Goal: Task Accomplishment & Management: Use online tool/utility

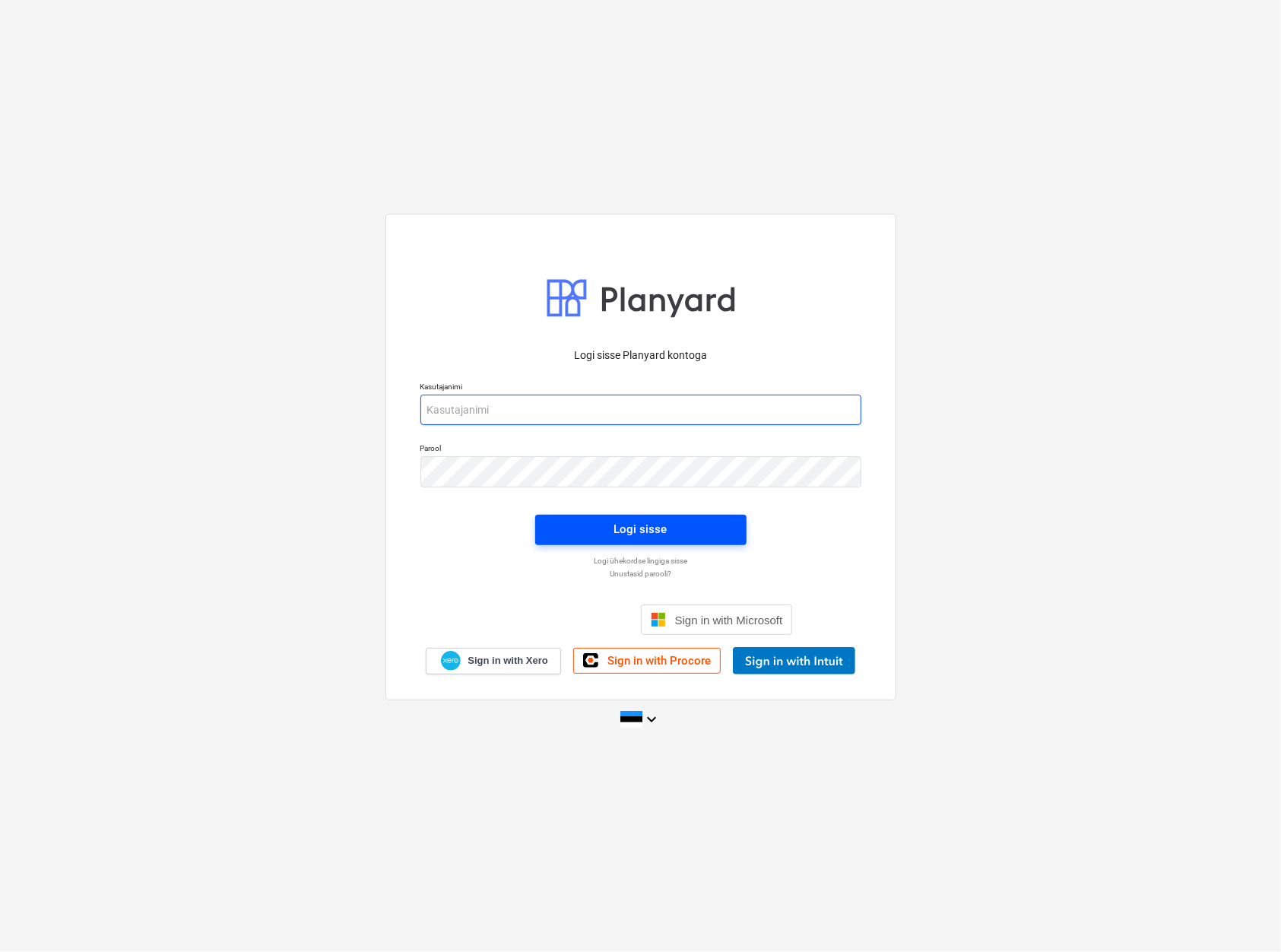
type input "[EMAIL_ADDRESS][DOMAIN_NAME]"
click at [609, 538] on span "Logi sisse" at bounding box center [640, 529] width 175 height 20
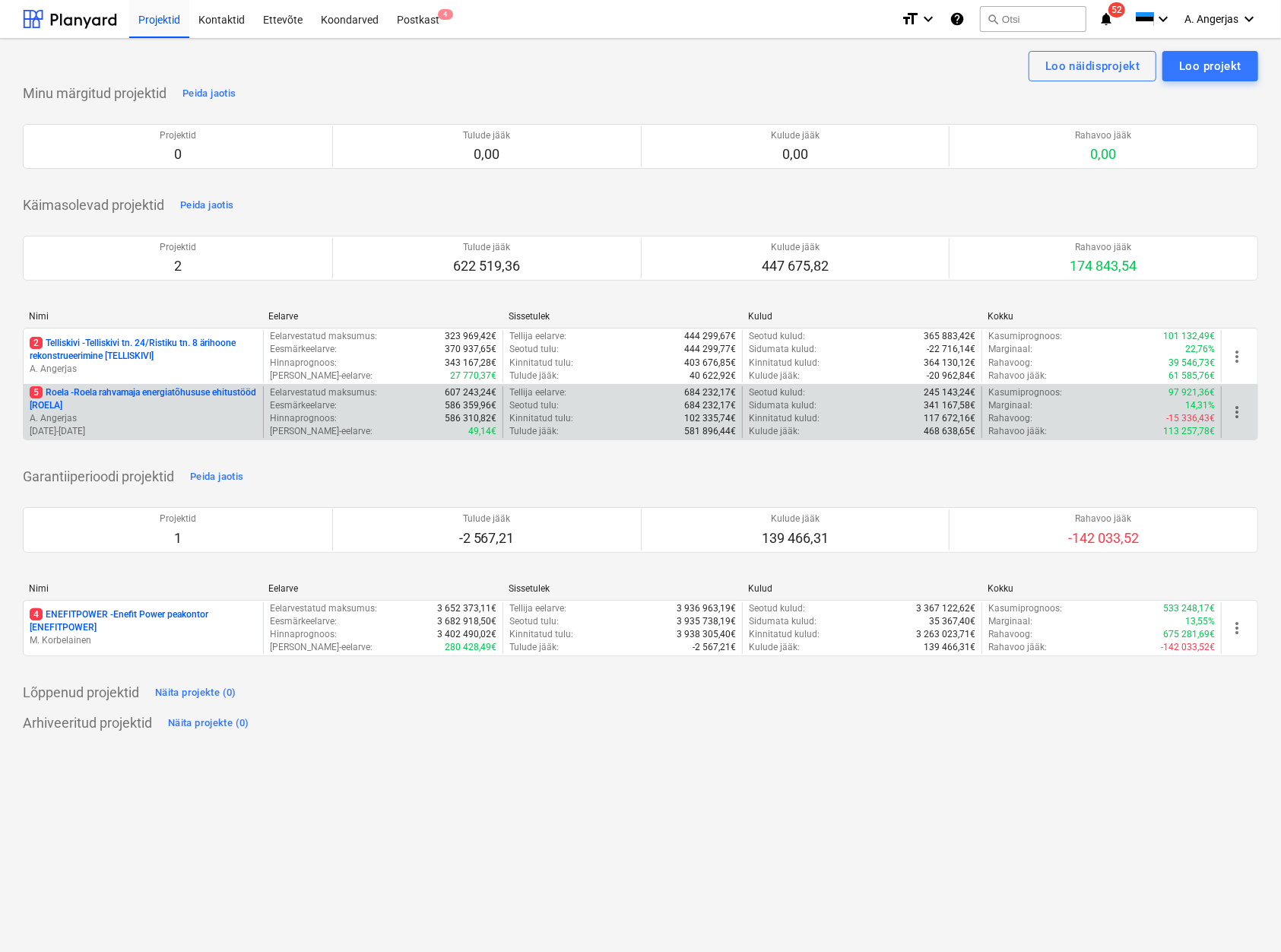
click at [111, 411] on p "5 Roela - Roela rahvamaja energiatõhususe ehitustööd [ROELA]" at bounding box center [143, 399] width 227 height 26
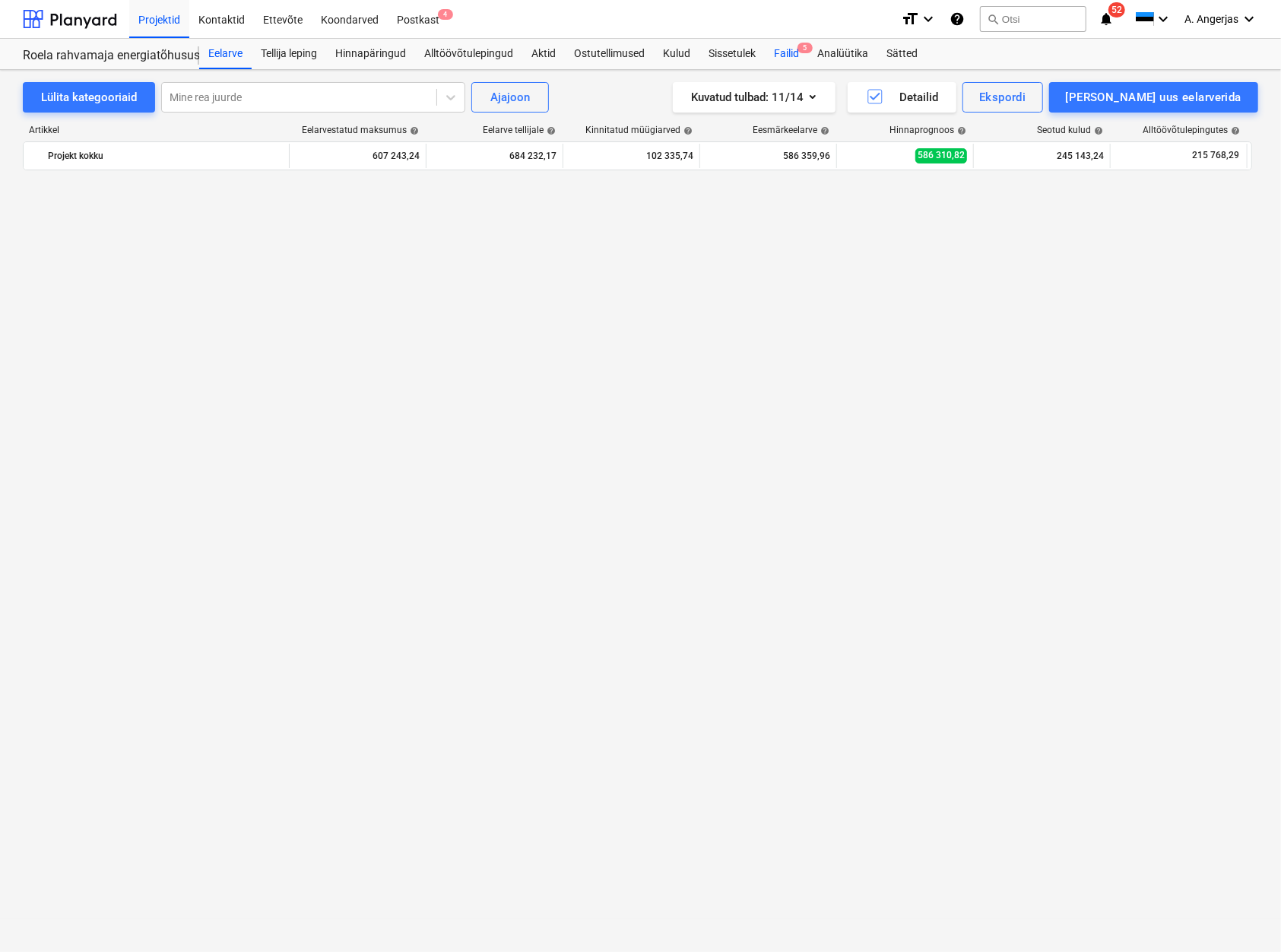
click at [784, 46] on div "Failid 5" at bounding box center [786, 54] width 43 height 31
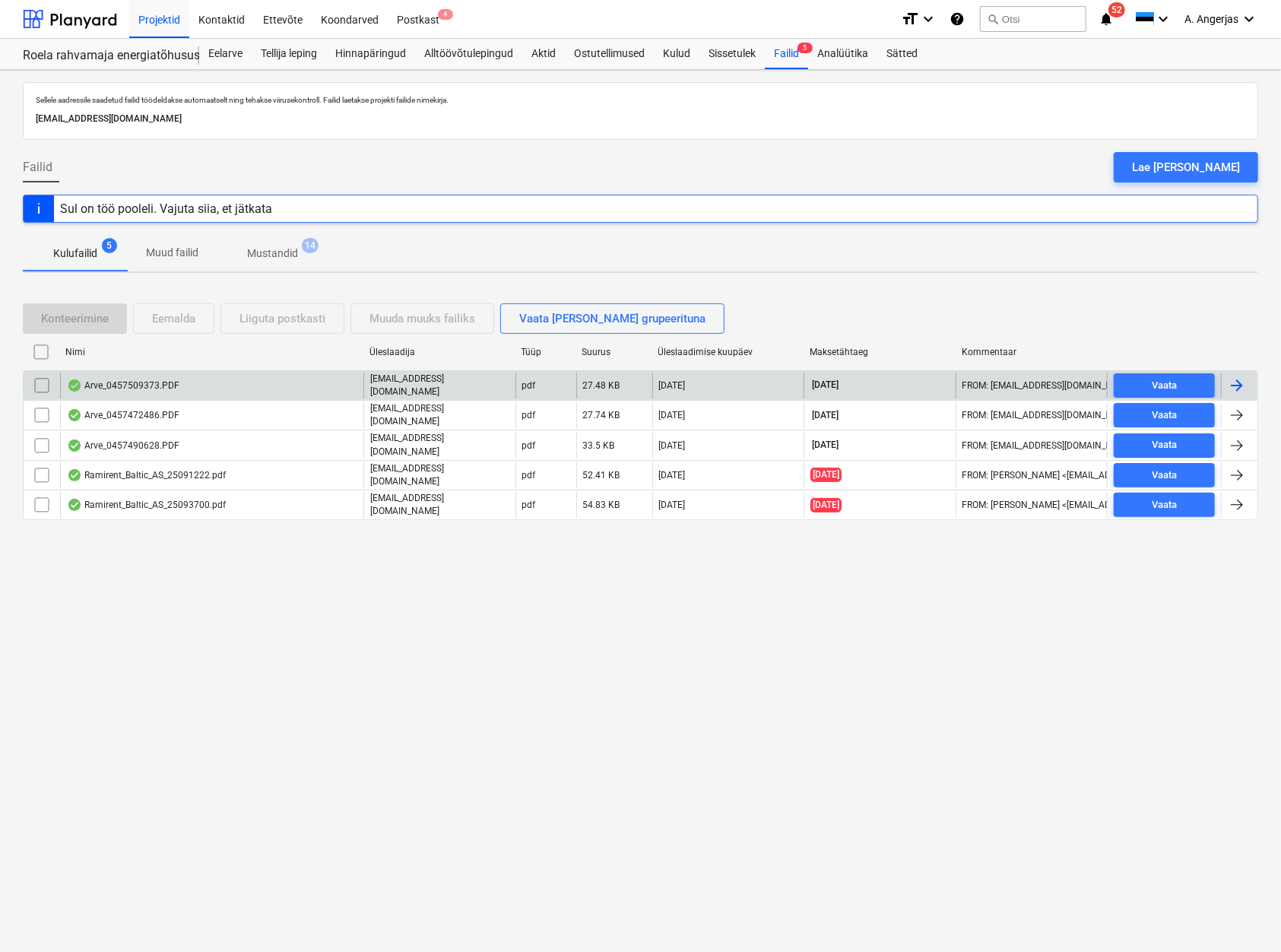
click at [180, 383] on div "Arve_0457509373.PDF" at bounding box center [212, 386] width 303 height 26
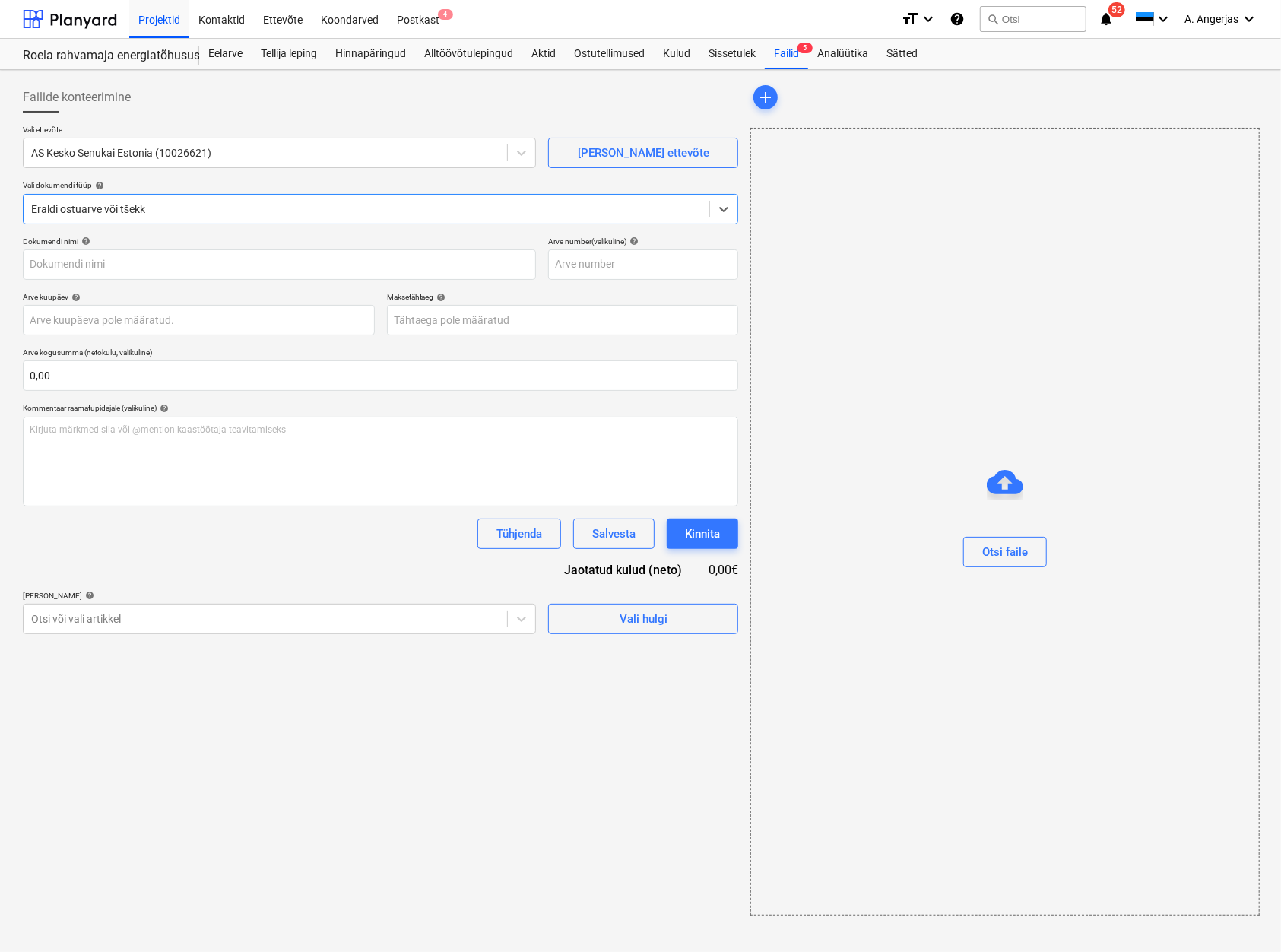
type input "457509373"
type input "[DATE]"
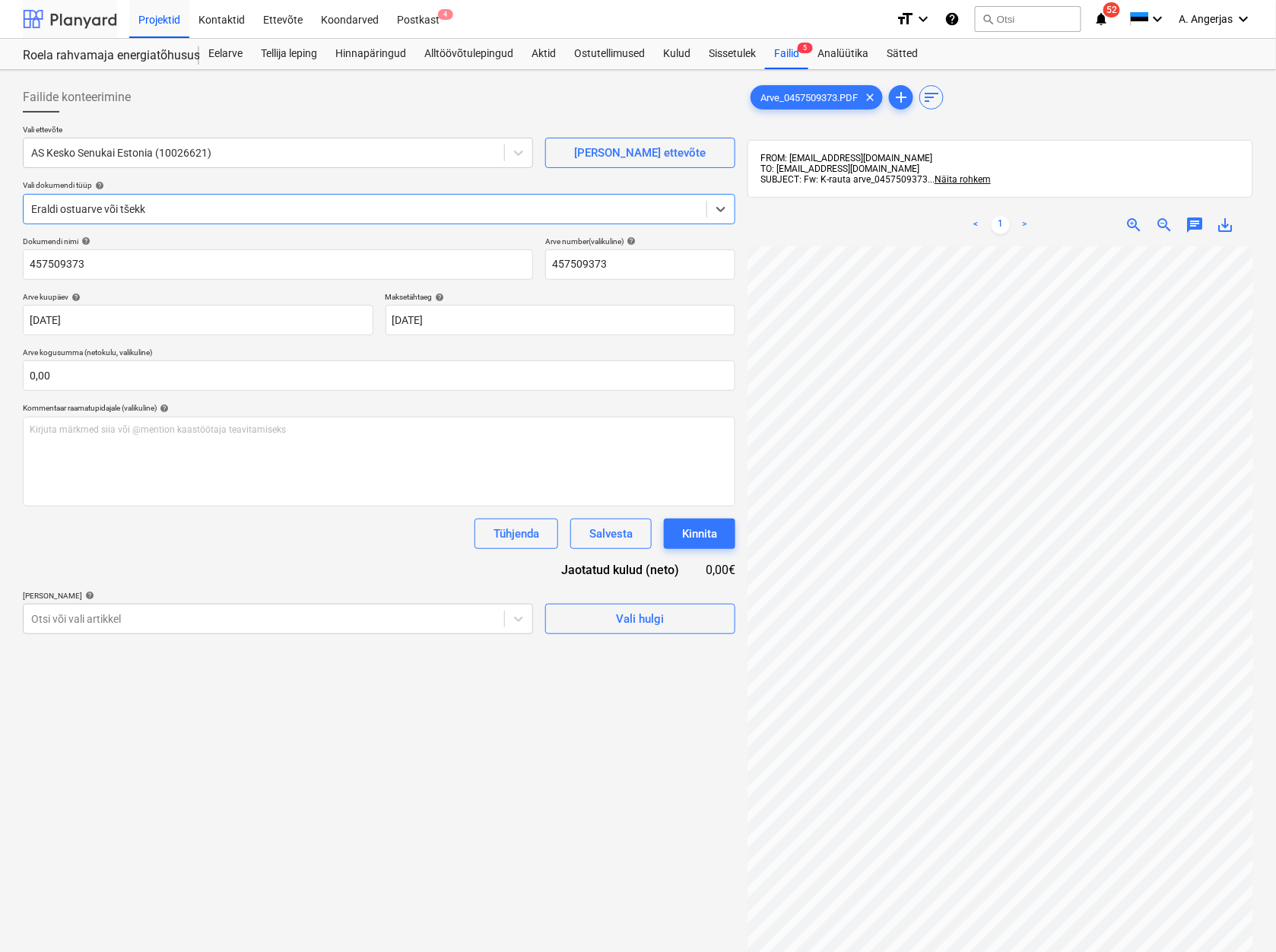
click at [64, 18] on div at bounding box center [70, 19] width 95 height 38
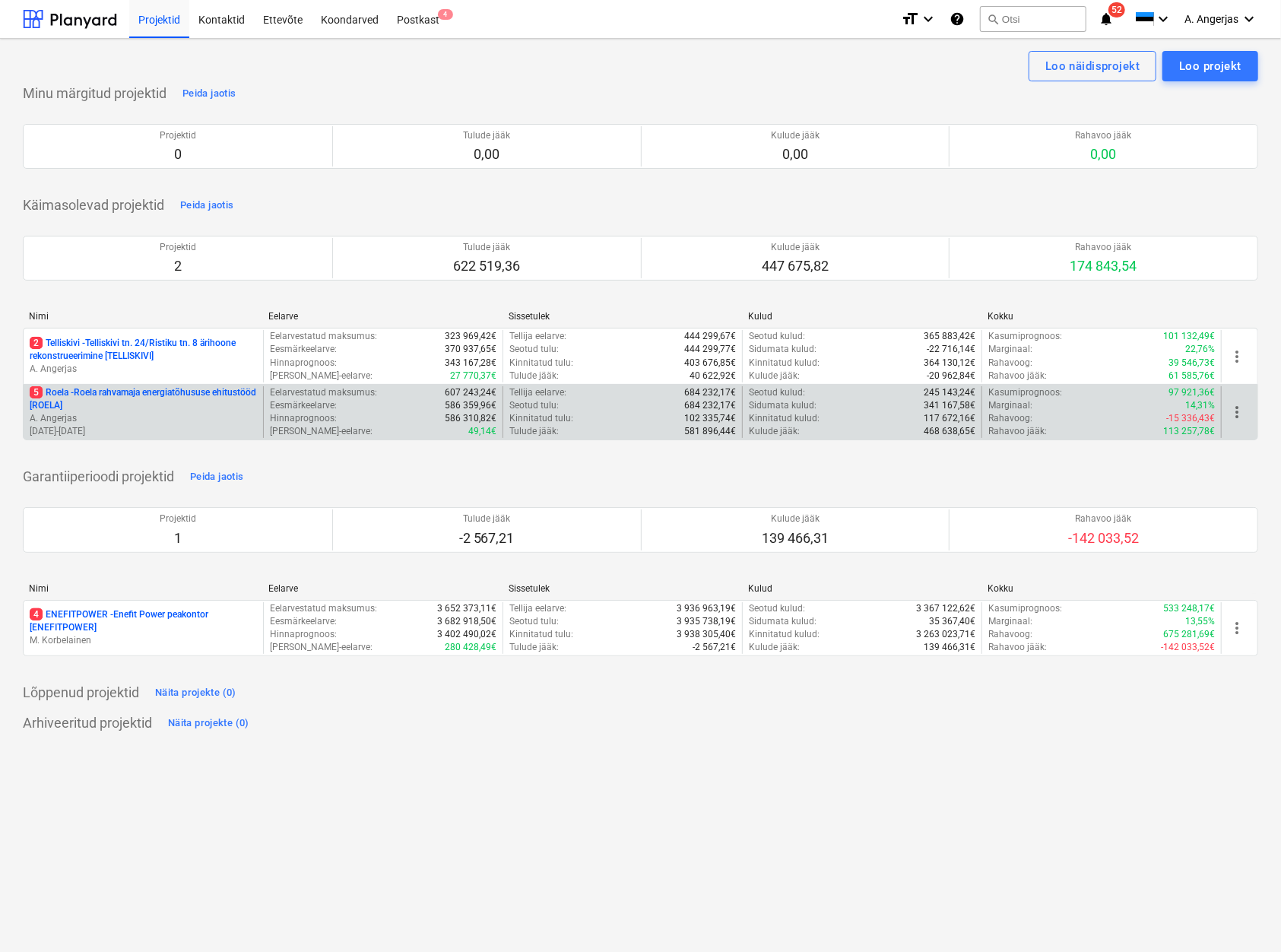
click at [172, 389] on p "5 Roela - Roela rahvamaja energiatõhususe ehitustööd [ROELA]" at bounding box center [143, 399] width 227 height 26
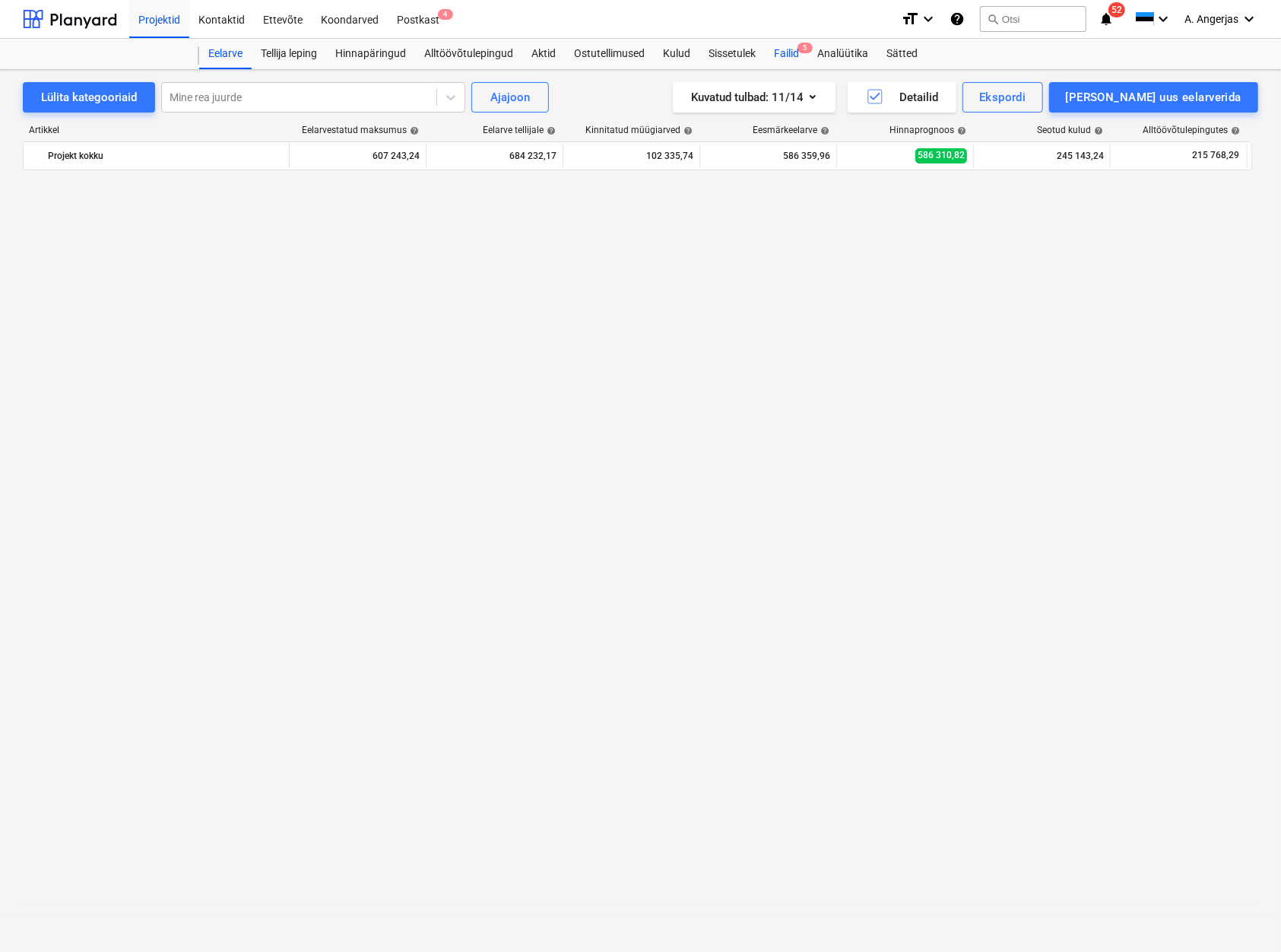
click at [788, 56] on div "Failid 5" at bounding box center [786, 54] width 43 height 31
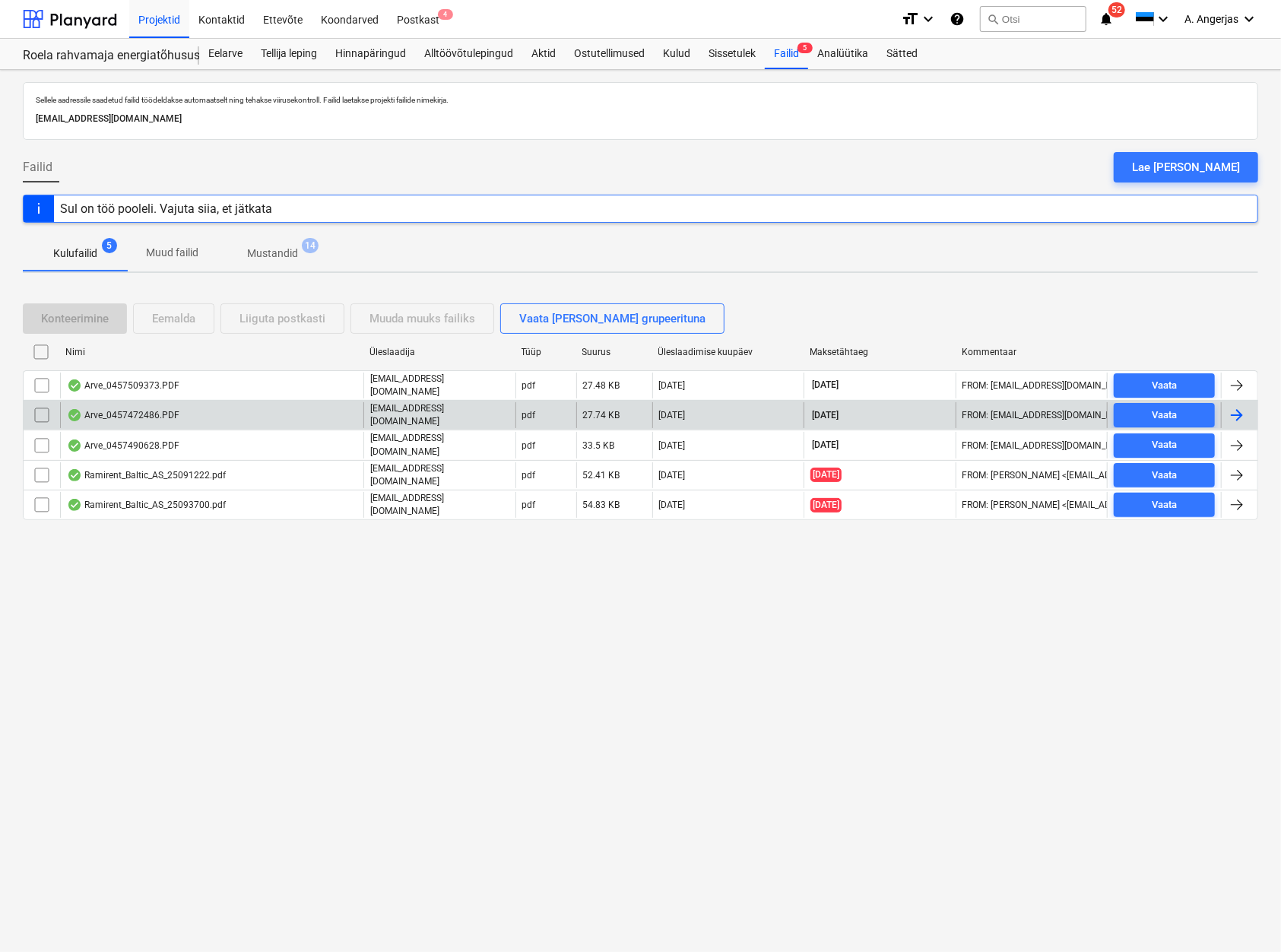
click at [138, 414] on div "Arve_0457472486.PDF" at bounding box center [124, 415] width 112 height 12
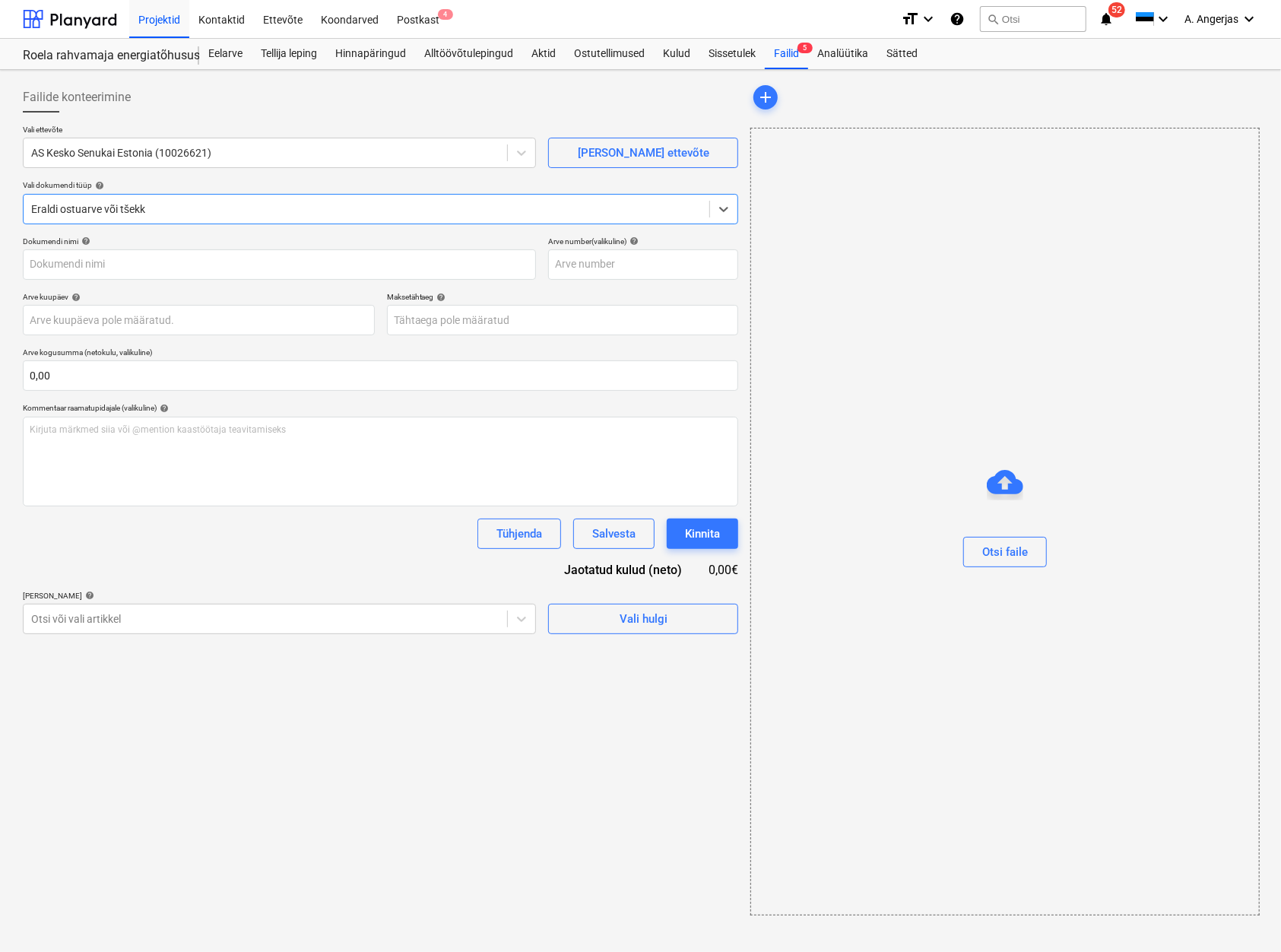
type input "457472486"
type input "[DATE]"
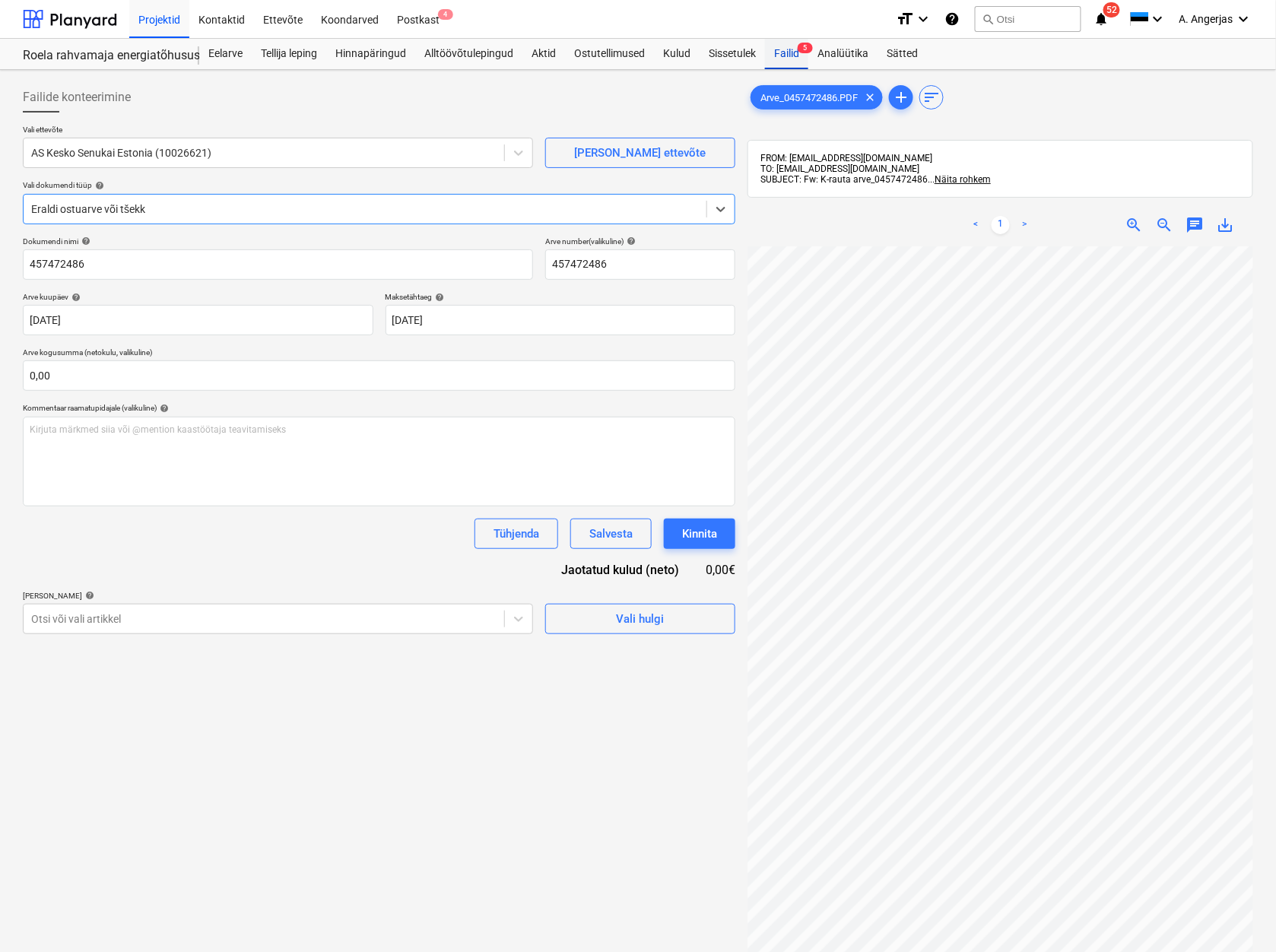
click at [779, 46] on div "Failid 5" at bounding box center [786, 54] width 43 height 31
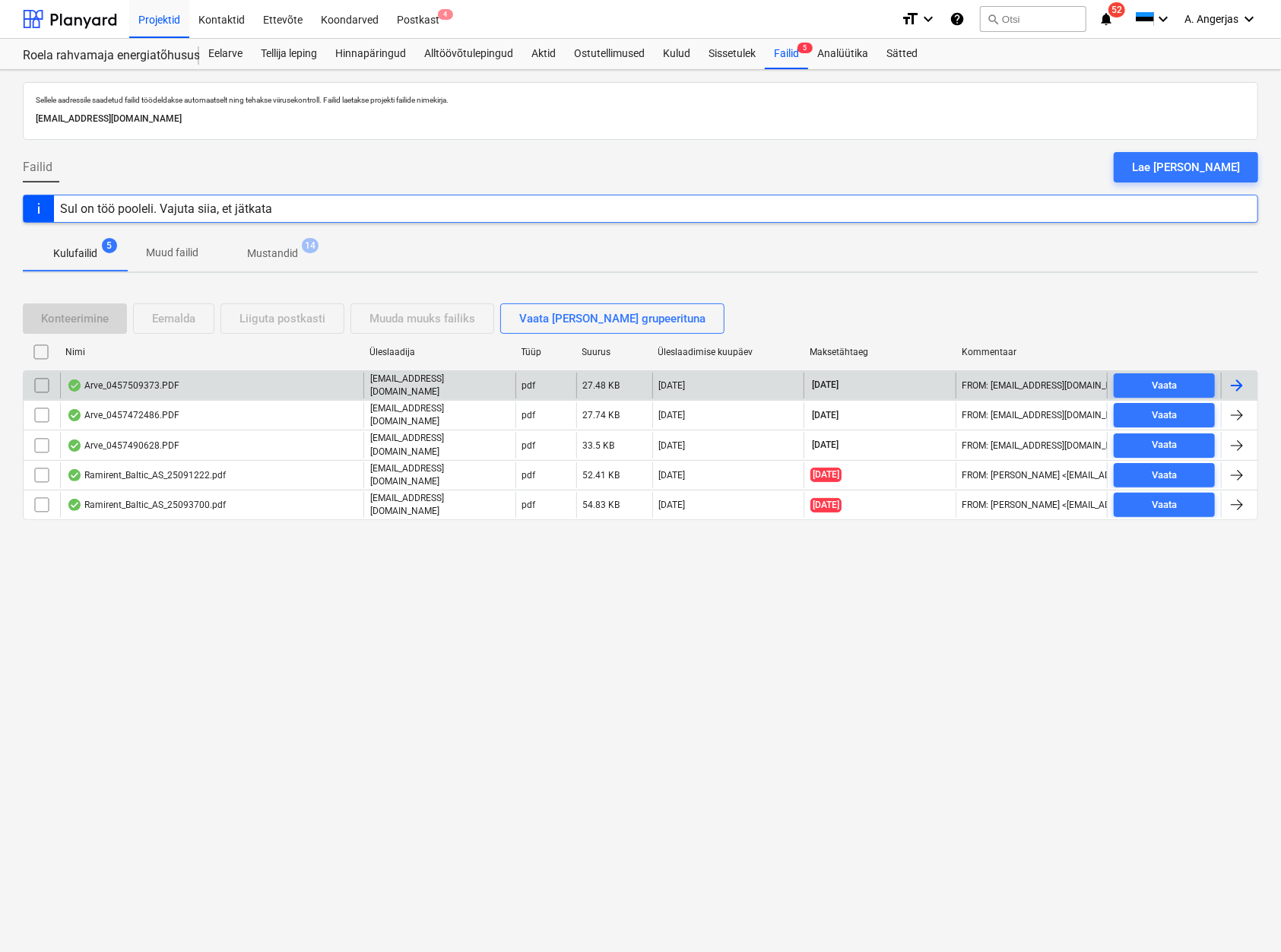
click at [156, 389] on div "Arve_0457509373.PDF" at bounding box center [124, 386] width 112 height 12
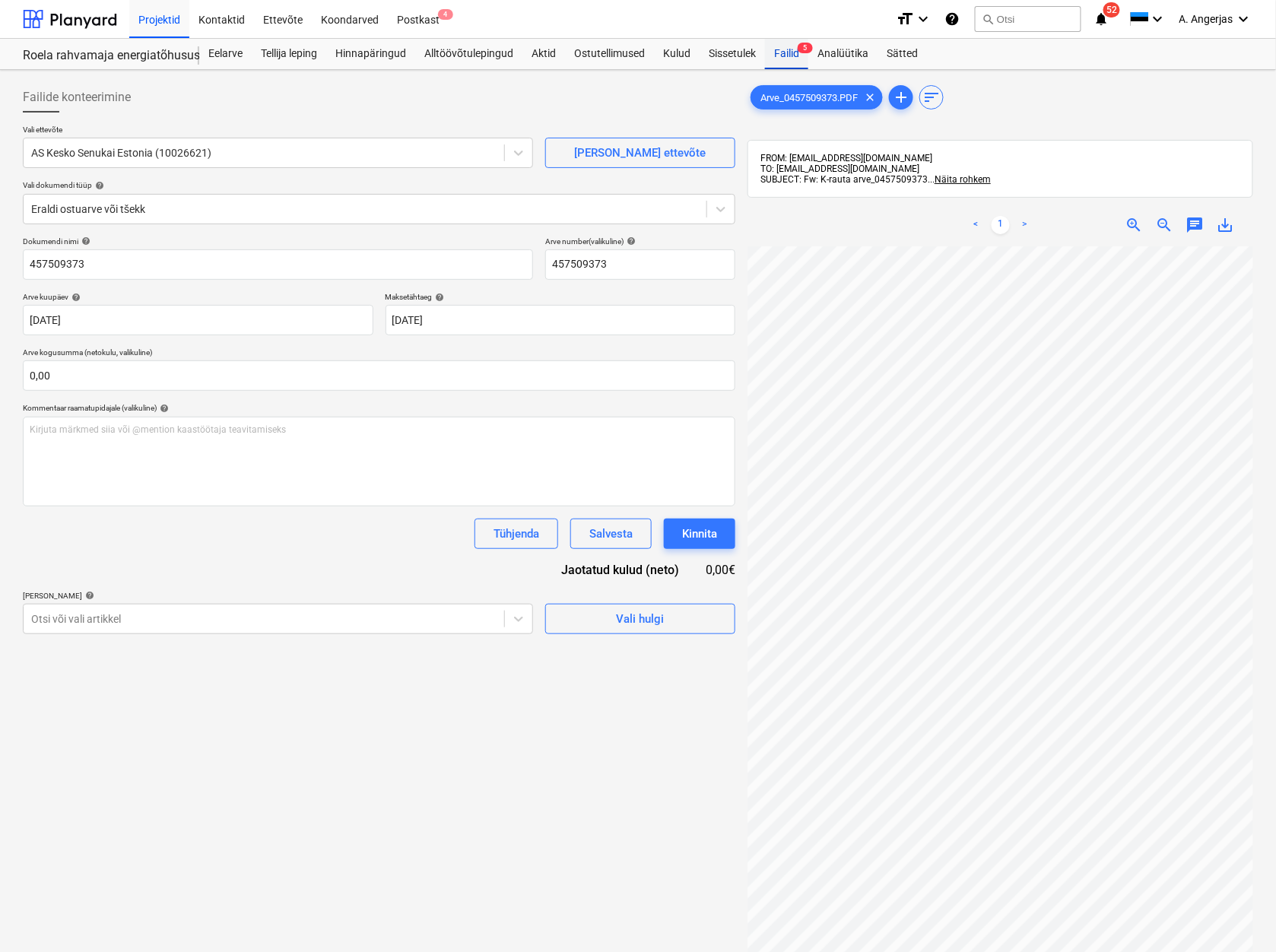
click at [773, 47] on div "Failid 5" at bounding box center [786, 54] width 43 height 31
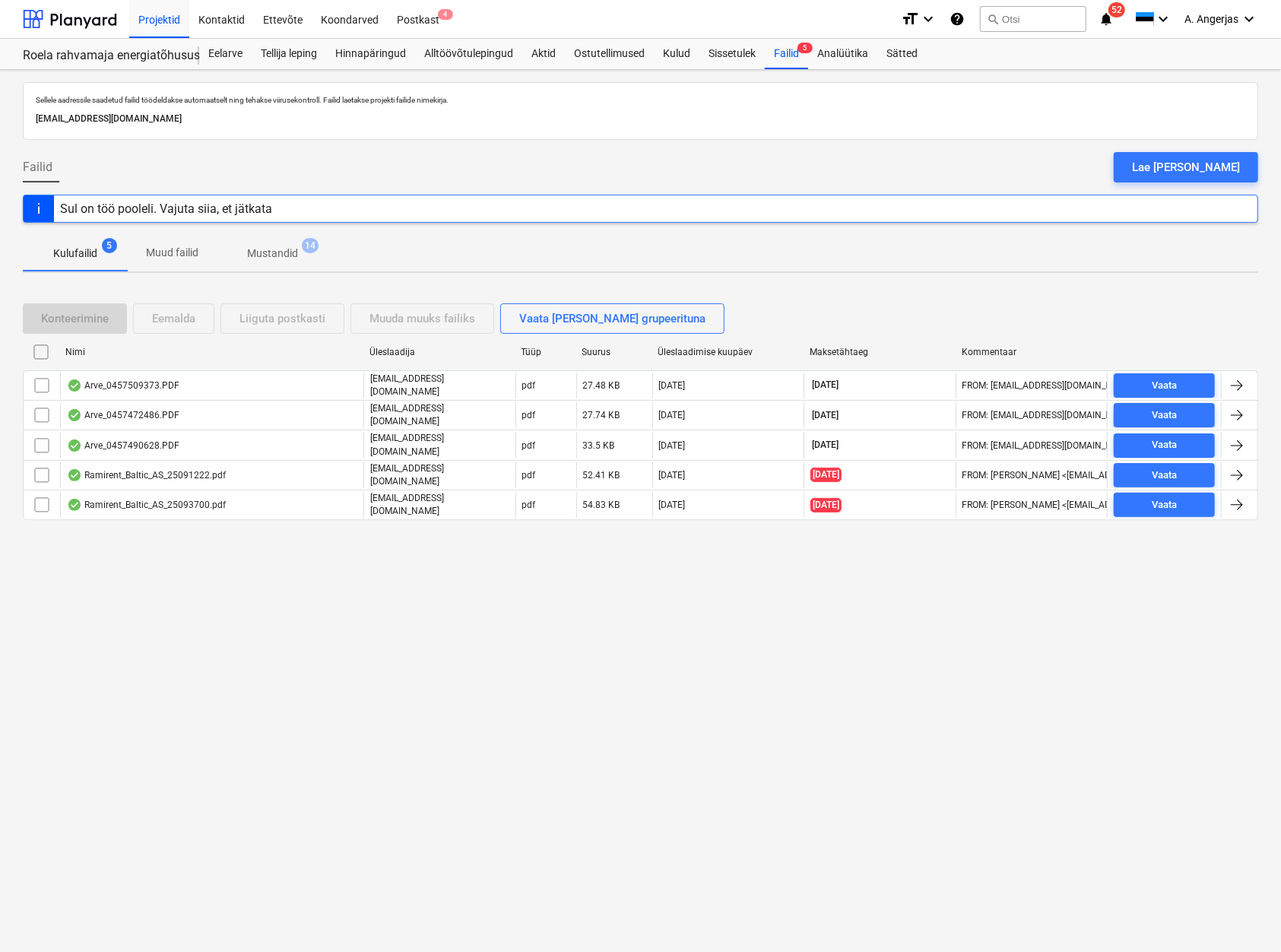
click at [129, 442] on div "Arve_0457490628.PDF" at bounding box center [124, 445] width 112 height 12
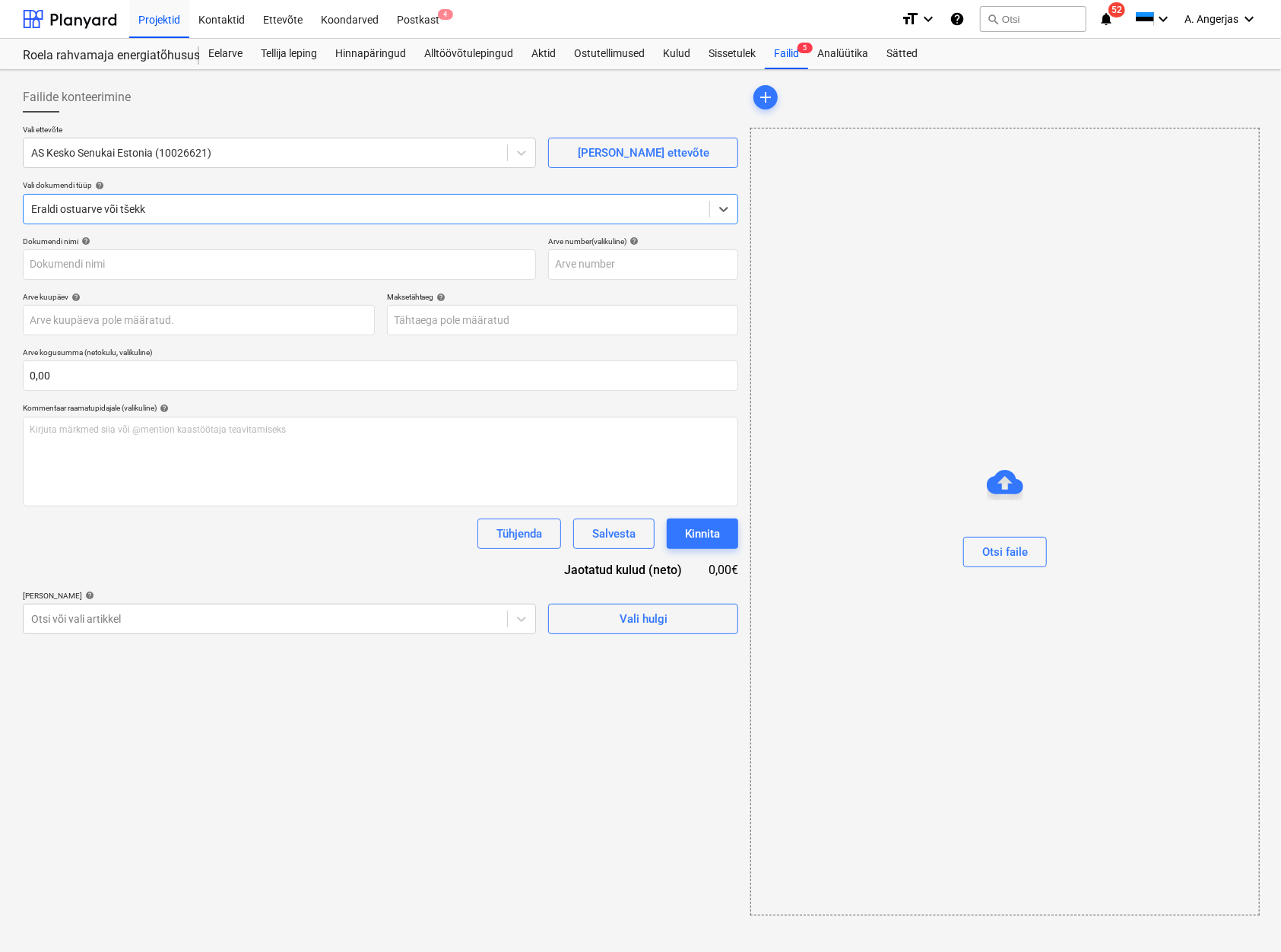
type input "457490628"
type input "[DATE]"
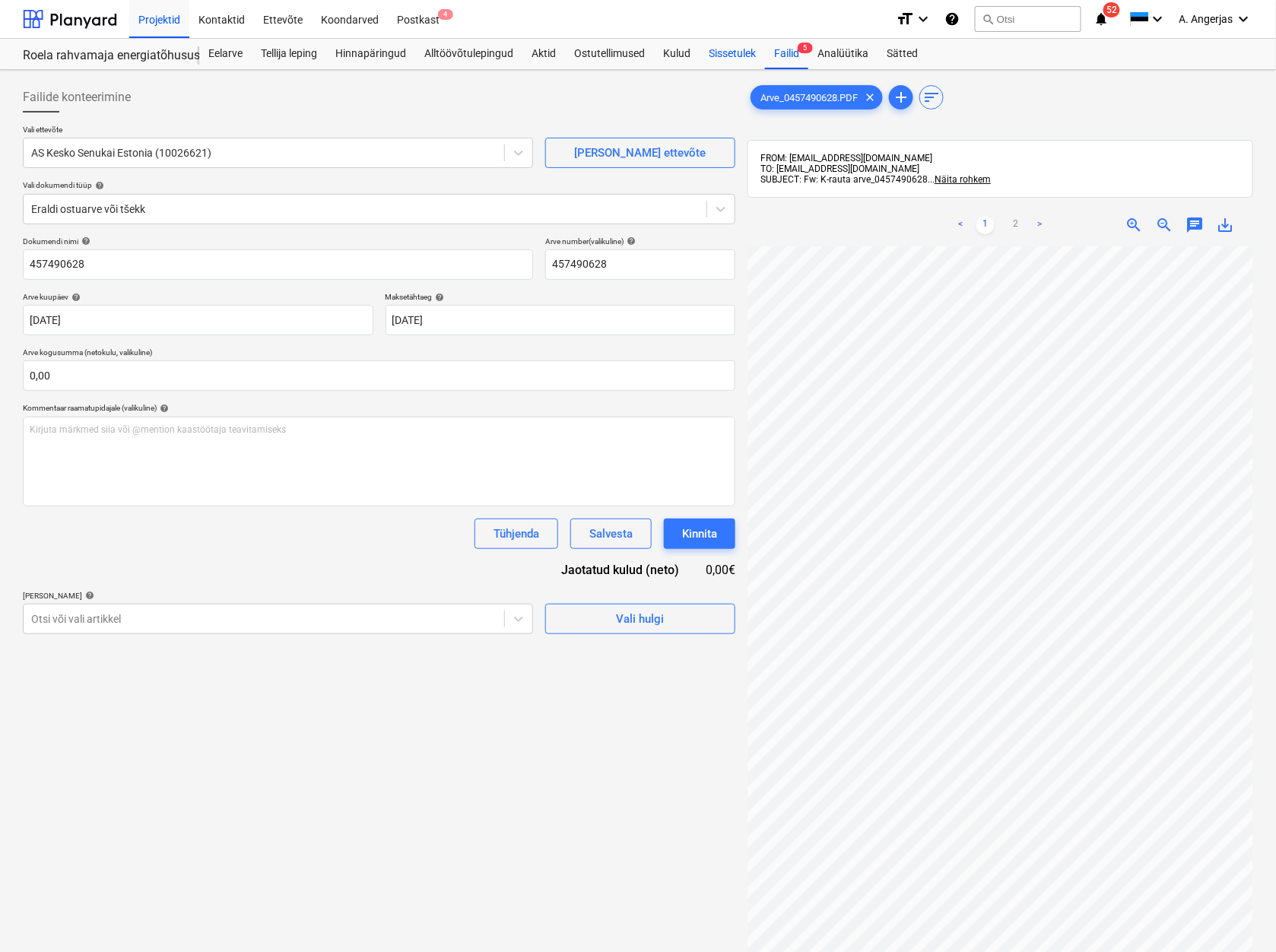
click at [720, 54] on div "Sissetulek" at bounding box center [732, 54] width 66 height 31
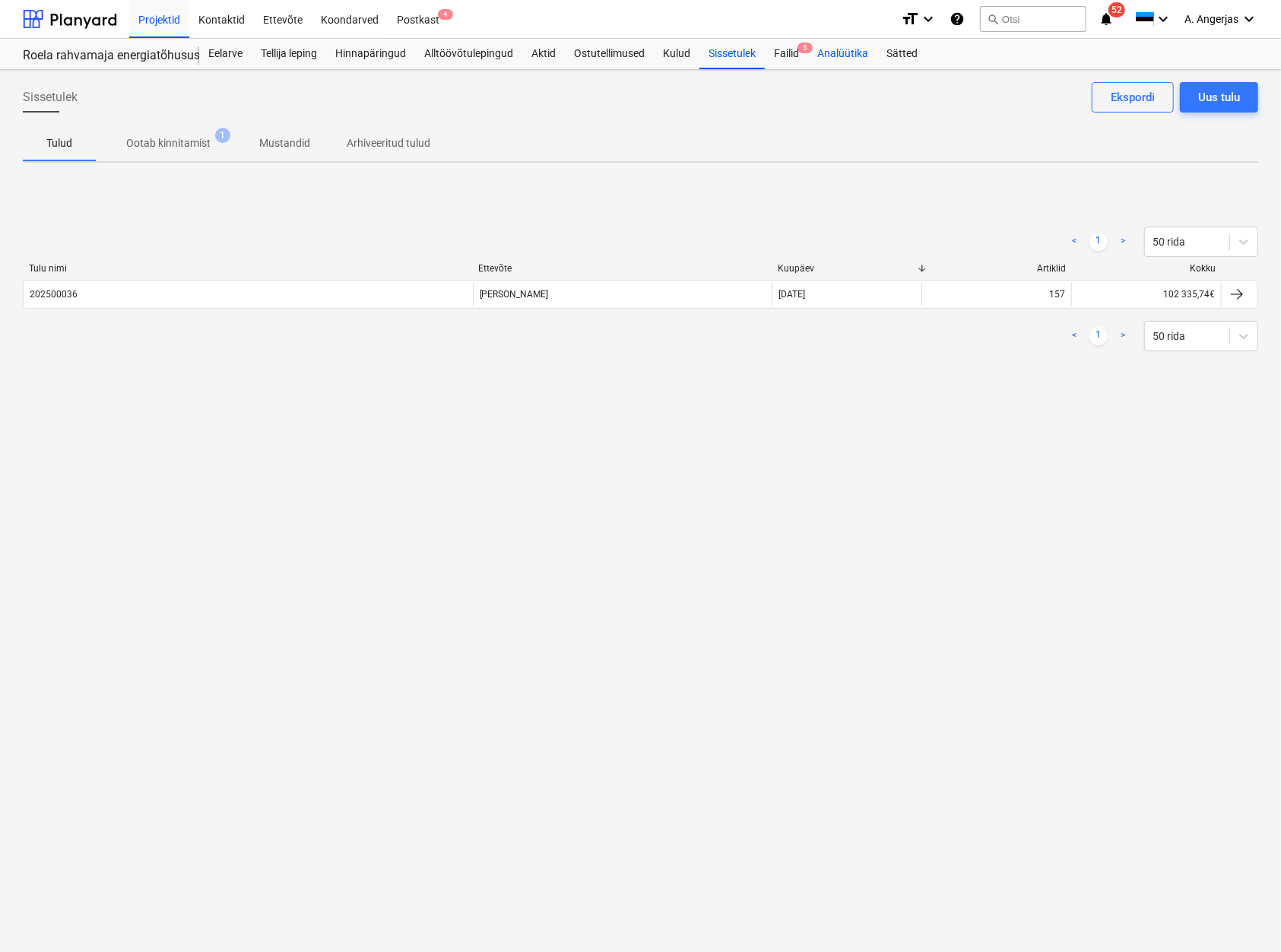
click at [813, 54] on div "Analüütika" at bounding box center [842, 54] width 69 height 31
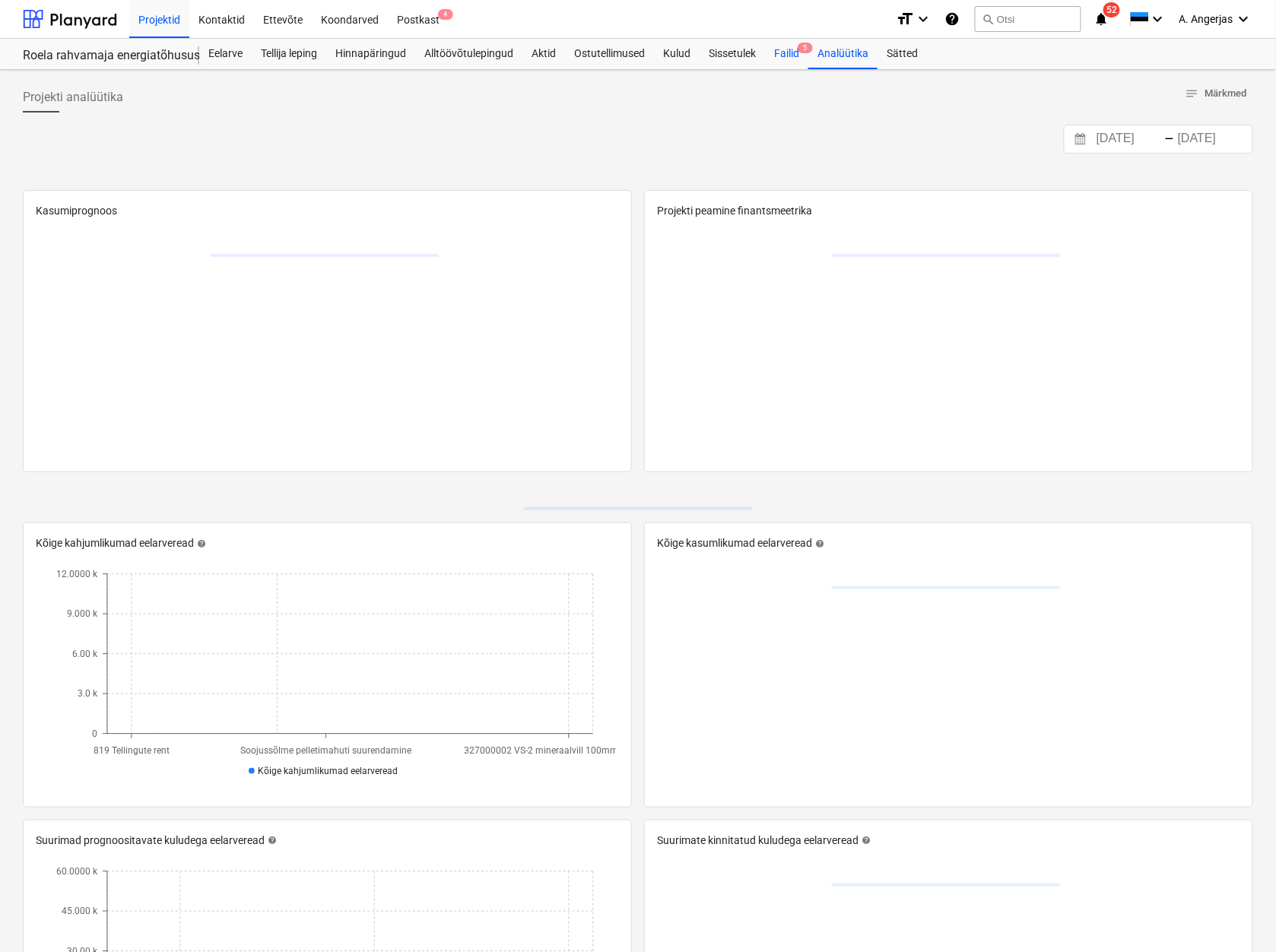
click at [803, 54] on div "Failid 5" at bounding box center [786, 54] width 43 height 31
